Goal: Task Accomplishment & Management: Use online tool/utility

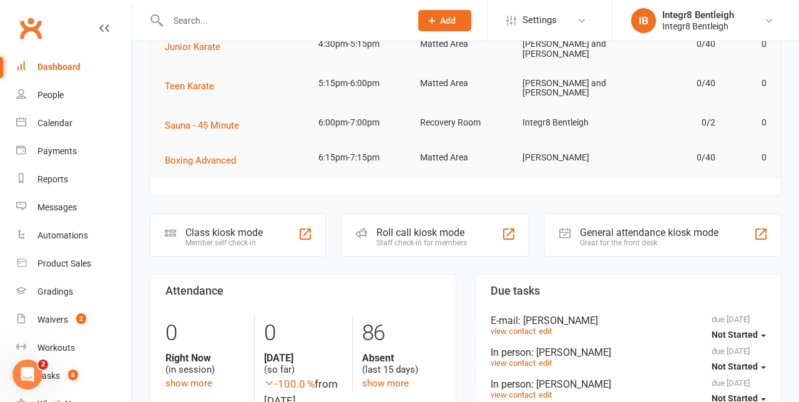
scroll to position [161, 0]
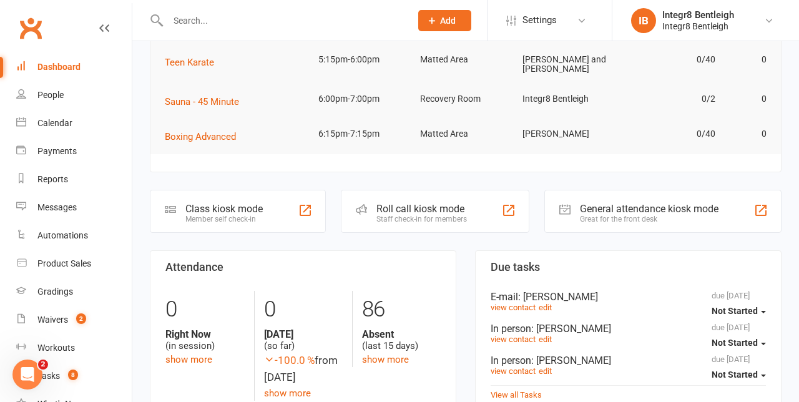
click at [451, 215] on div "Staff check-in for members" at bounding box center [421, 219] width 91 height 9
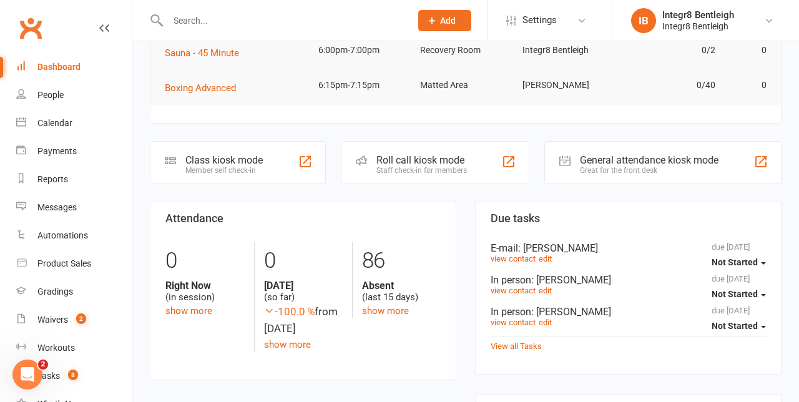
scroll to position [214, 0]
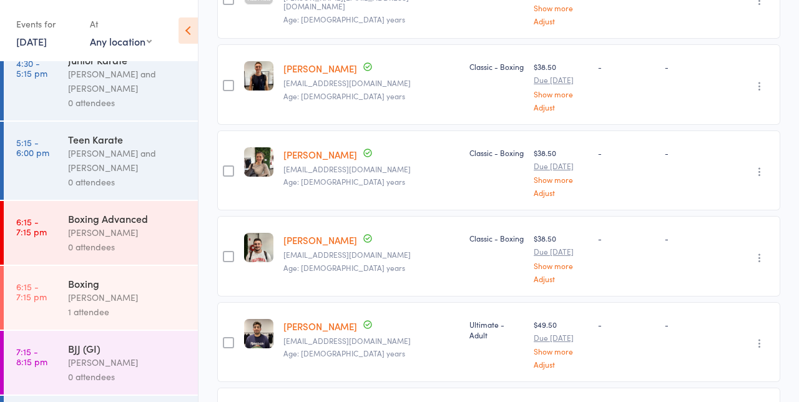
scroll to position [82, 0]
click at [128, 312] on div "1 attendee" at bounding box center [127, 313] width 119 height 14
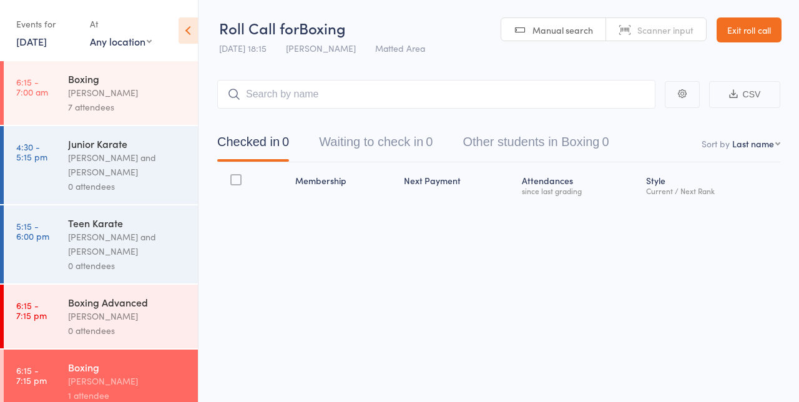
click at [139, 313] on div "[PERSON_NAME]" at bounding box center [127, 316] width 119 height 14
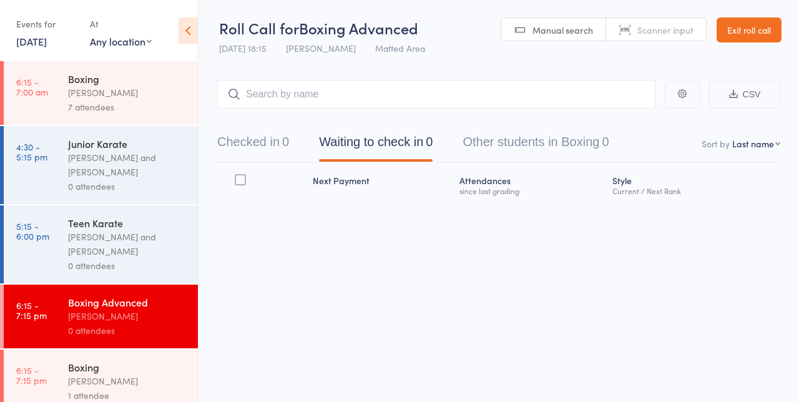
scroll to position [90, 0]
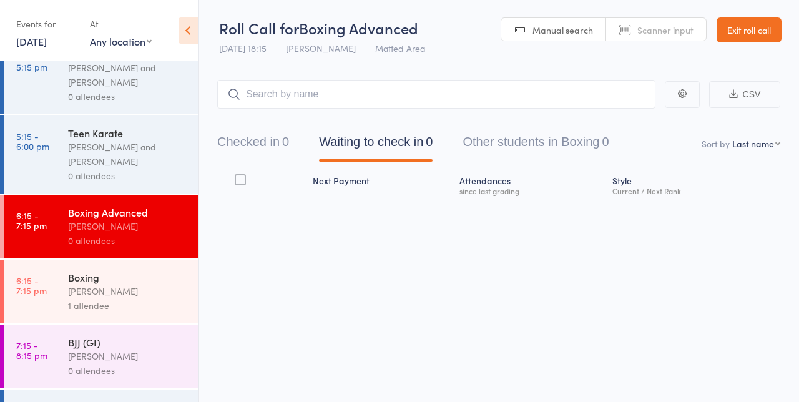
click at [142, 305] on div "1 attendee" at bounding box center [127, 305] width 119 height 14
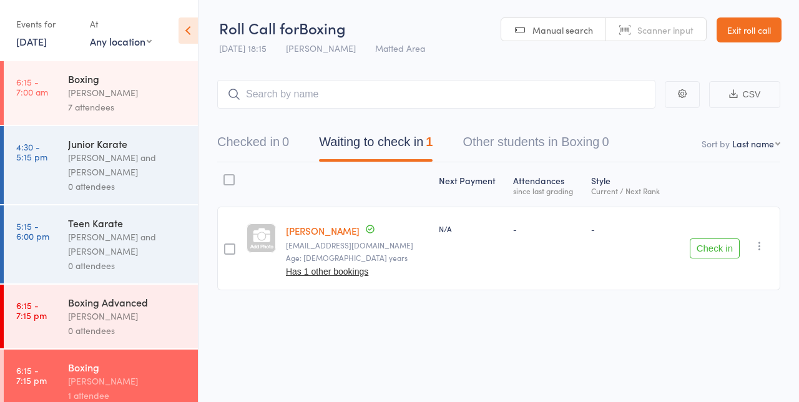
click at [137, 103] on div "7 attendees" at bounding box center [127, 107] width 119 height 14
